Goal: Find specific page/section: Find specific page/section

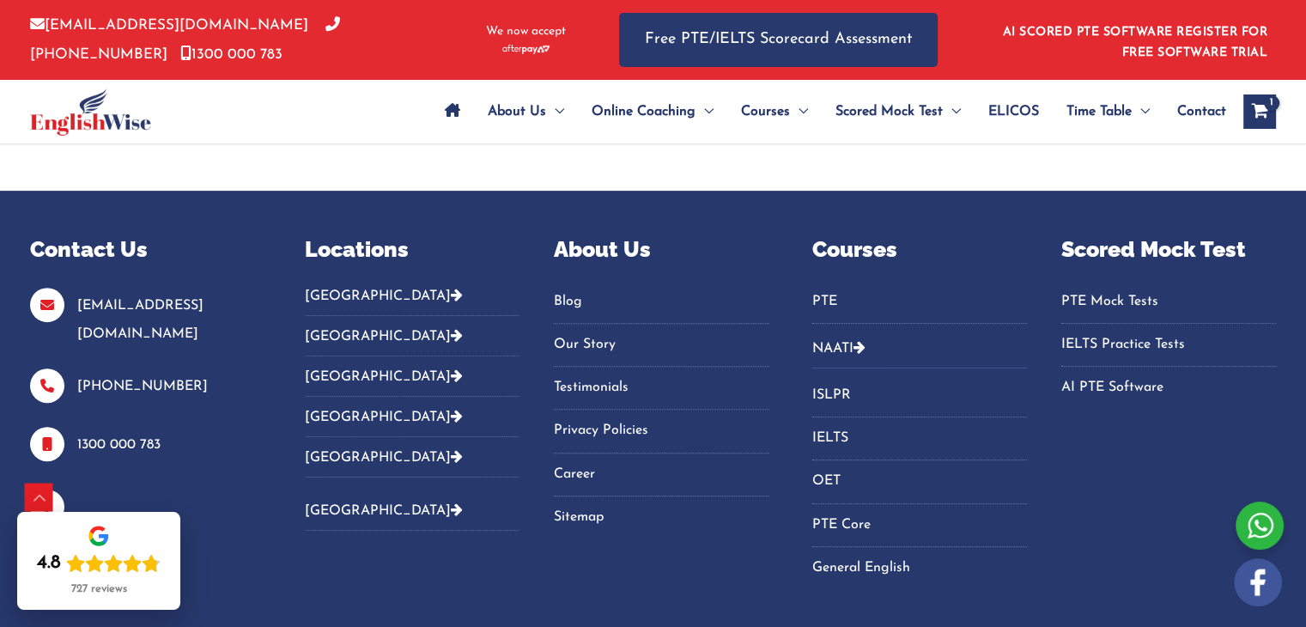
click at [582, 503] on link "Sitemap" at bounding box center [661, 517] width 215 height 28
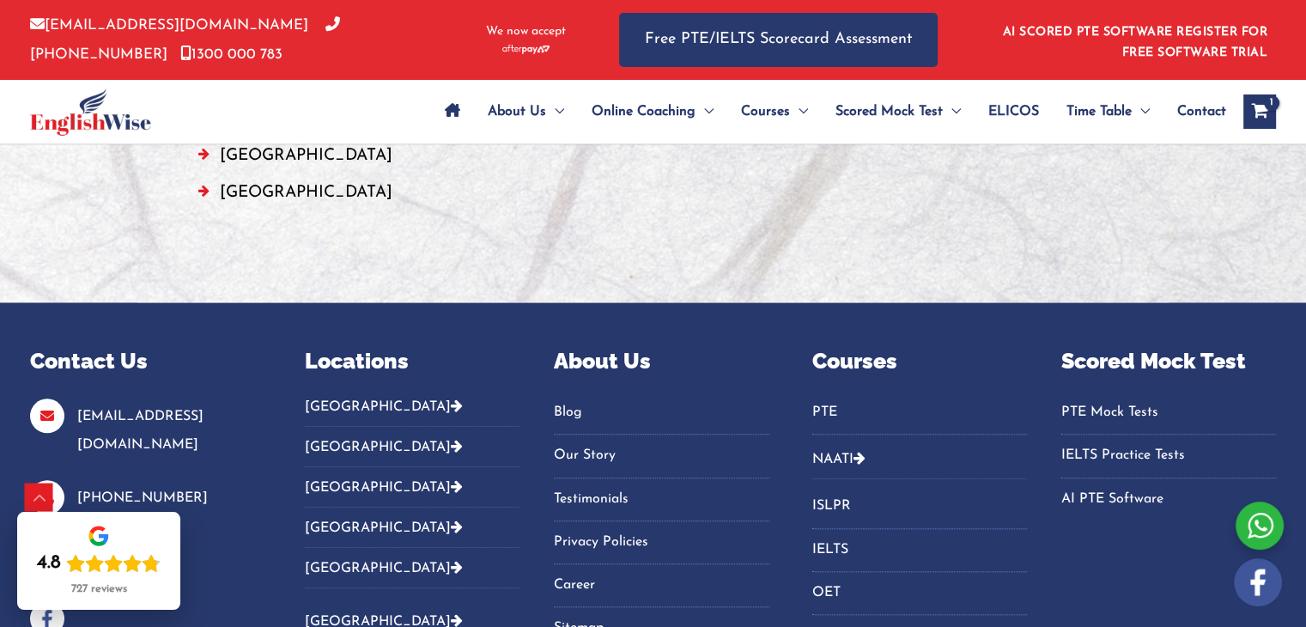
scroll to position [1659, 0]
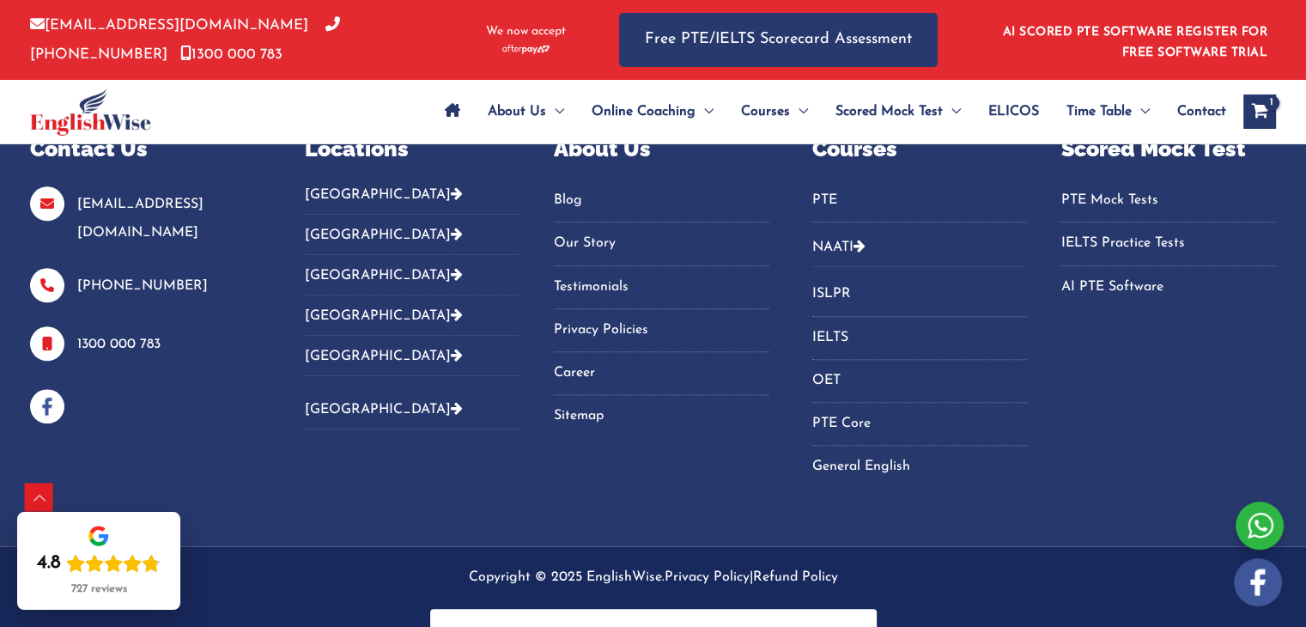
click at [581, 359] on link "Career" at bounding box center [661, 373] width 215 height 28
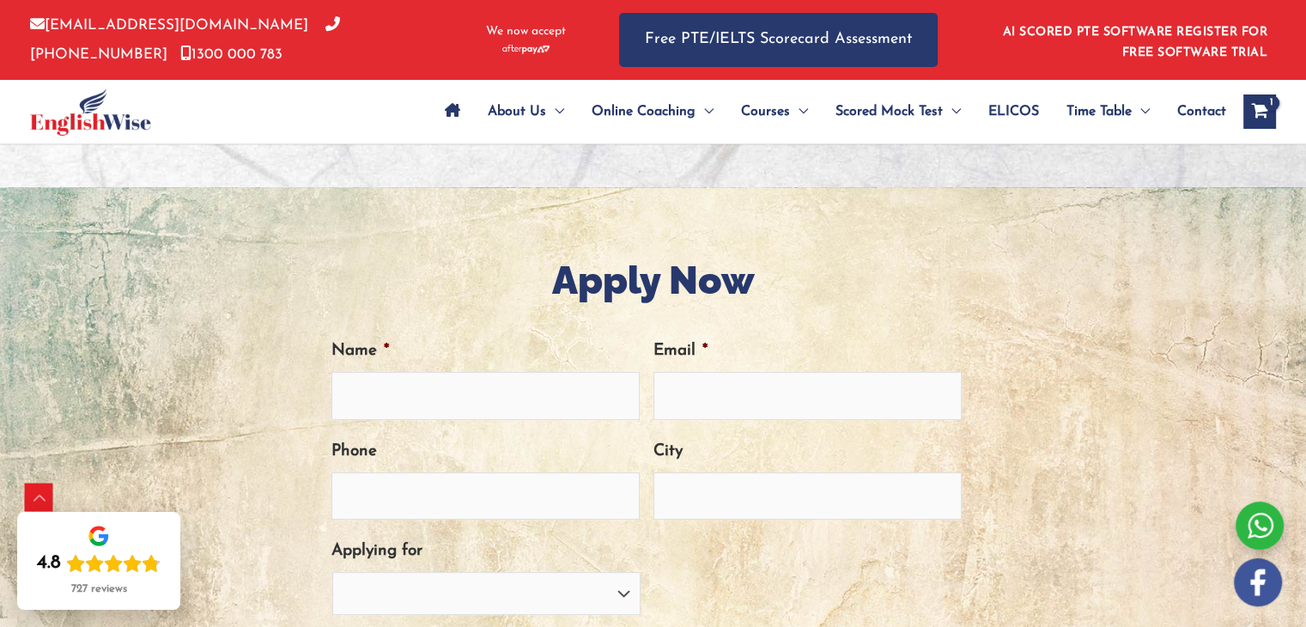
scroll to position [589, 0]
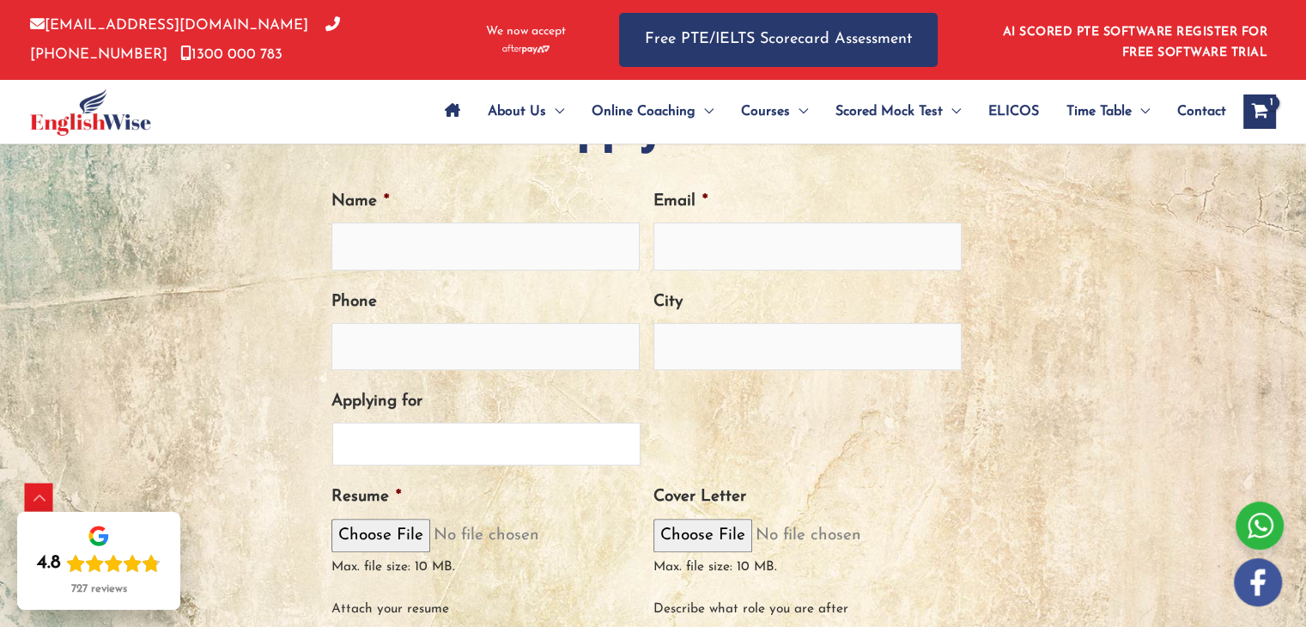
click at [574, 439] on select "PTE Trainer IELTS Trainer [PERSON_NAME] Trainer OET Trainer PTE/NAATI/IELTS Sal…" at bounding box center [486, 443] width 308 height 43
click at [768, 431] on div "PTE Trainer IELTS Trainer [PERSON_NAME] Trainer OET Trainer PTE/NAATI/IELTS Sal…" at bounding box center [646, 443] width 630 height 43
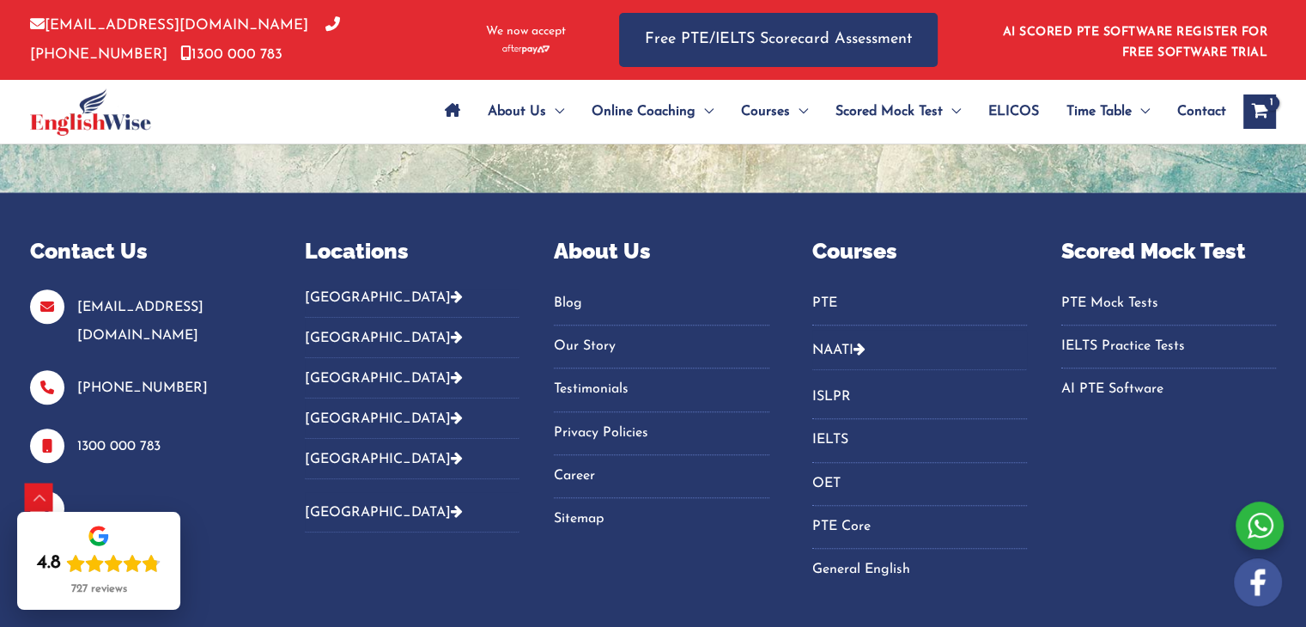
scroll to position [1324, 0]
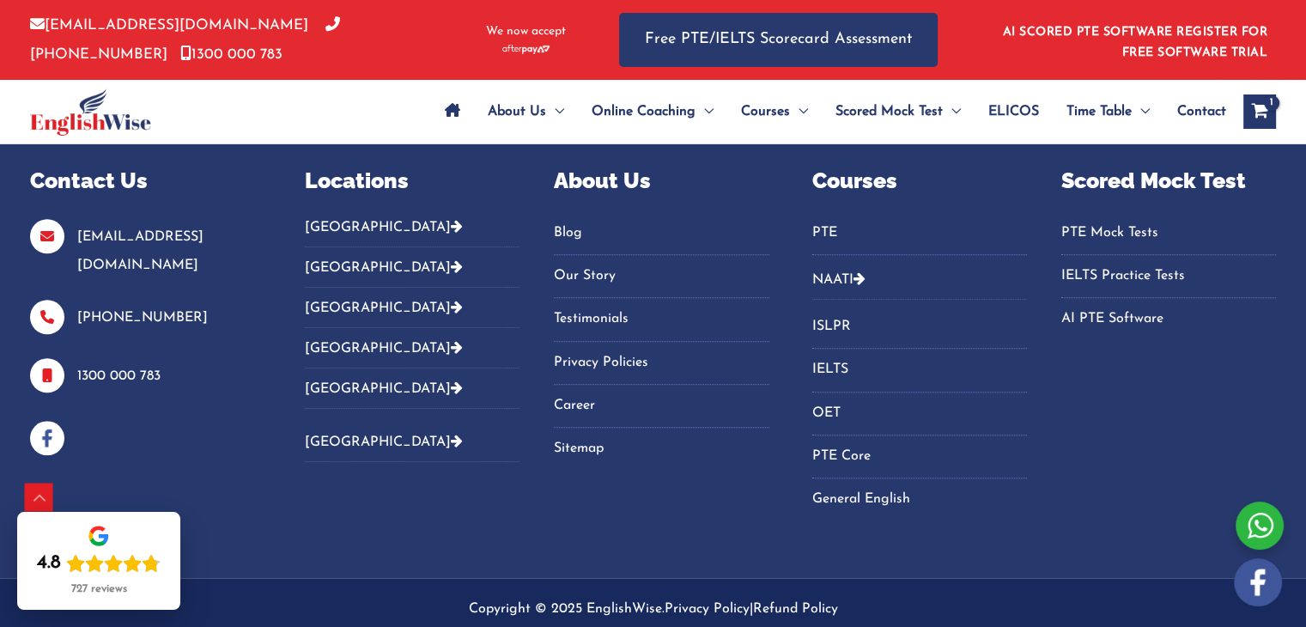
click at [604, 357] on link "Privacy Policies" at bounding box center [661, 363] width 215 height 28
